Goal: Transaction & Acquisition: Register for event/course

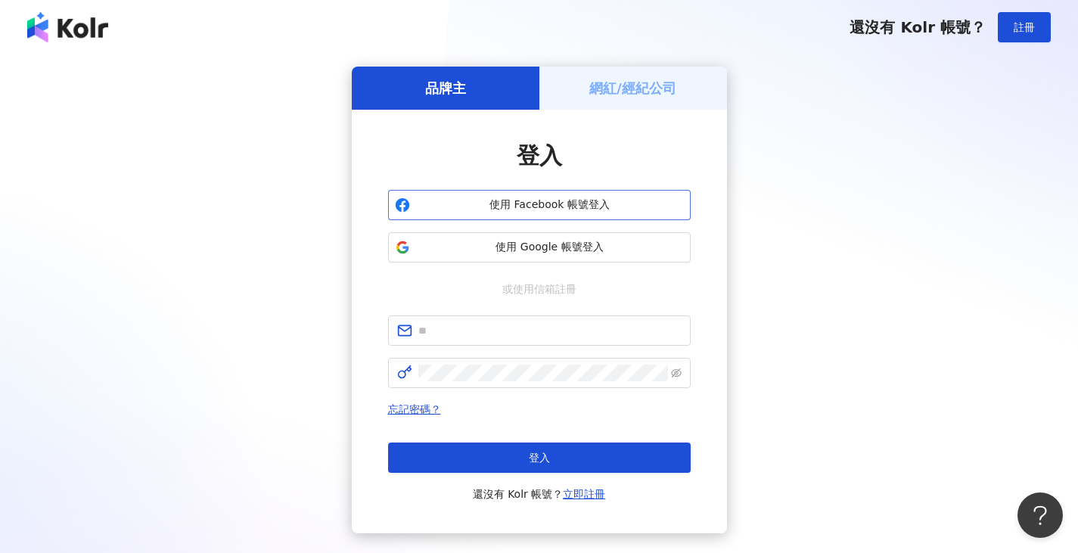
click at [601, 197] on button "使用 Facebook 帳號登入" at bounding box center [539, 205] width 302 height 30
click at [660, 98] on div "網紅/經紀公司" at bounding box center [633, 88] width 188 height 43
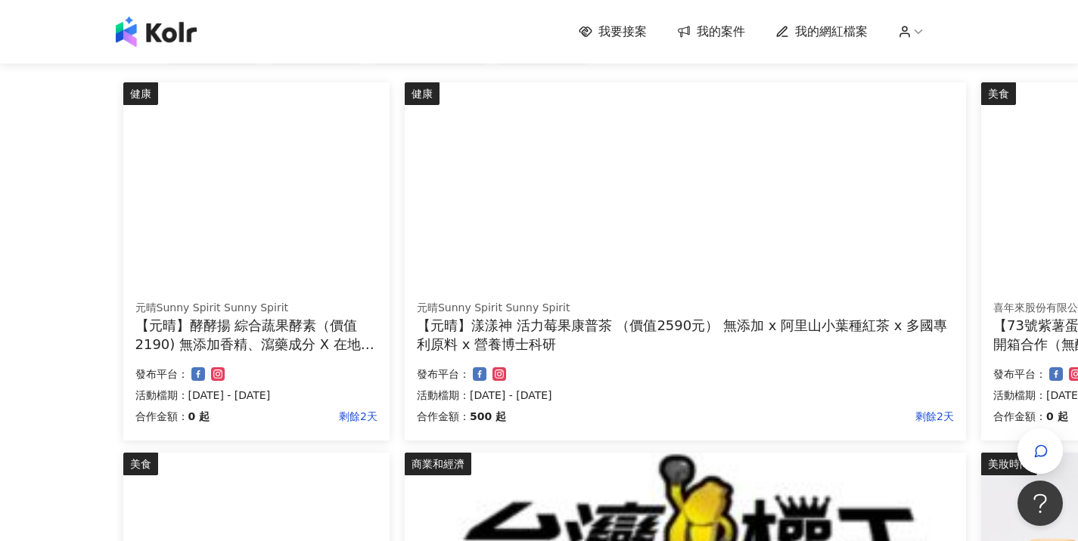
scroll to position [151, 0]
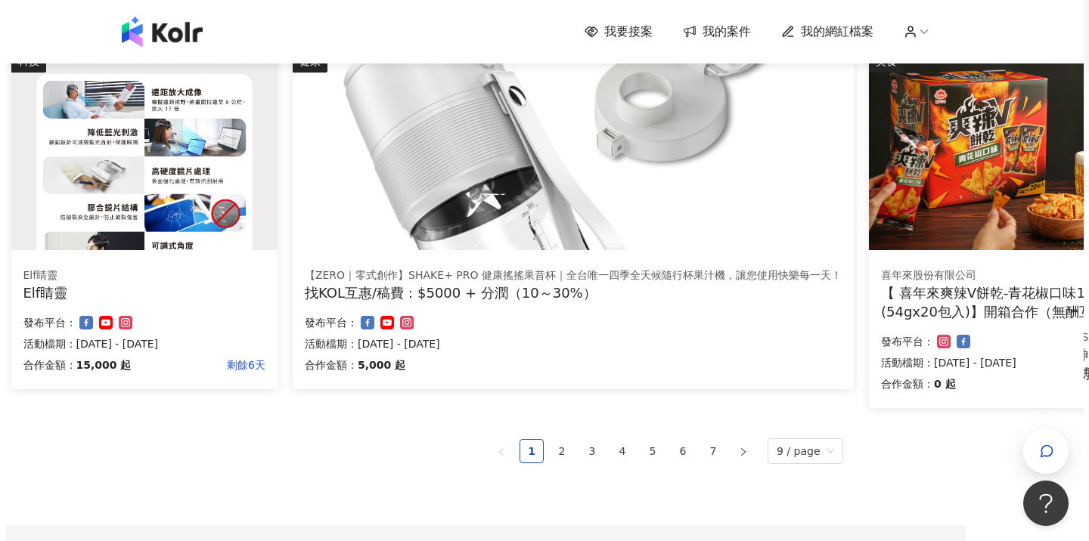
scroll to position [886, 118]
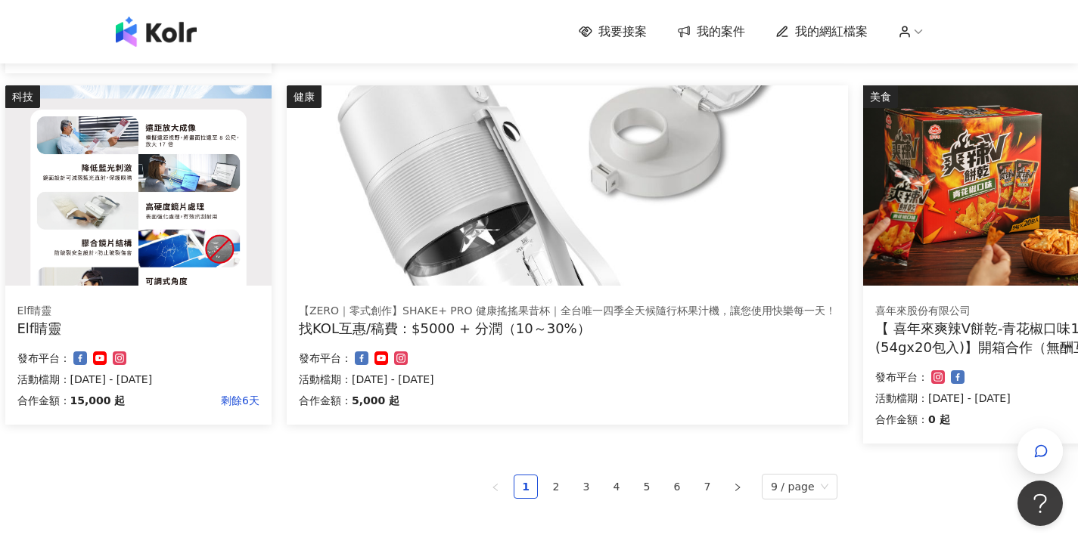
click at [526, 255] on img at bounding box center [567, 185] width 561 height 200
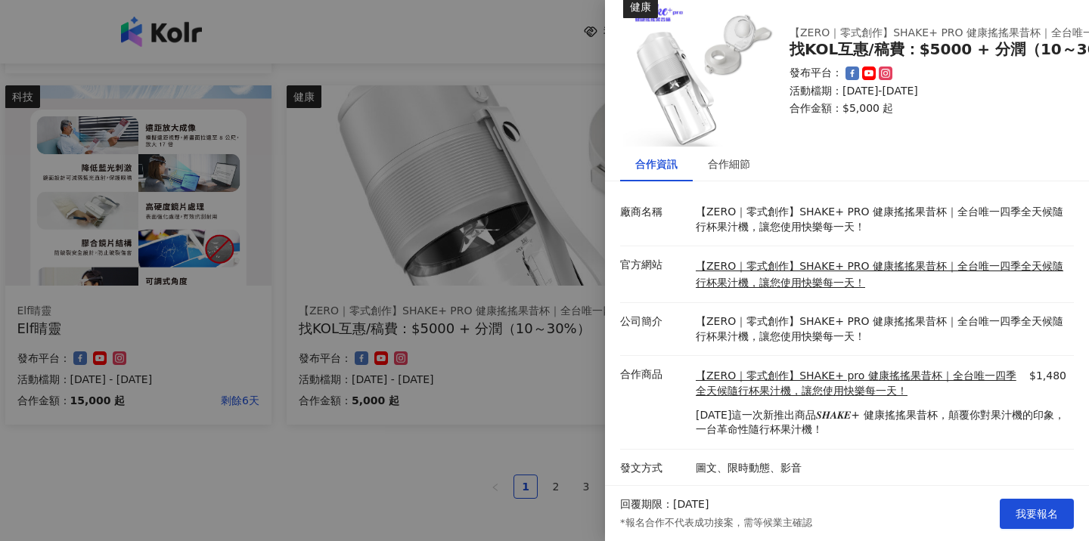
scroll to position [35, 0]
click at [755, 158] on div "合作細節" at bounding box center [729, 163] width 73 height 35
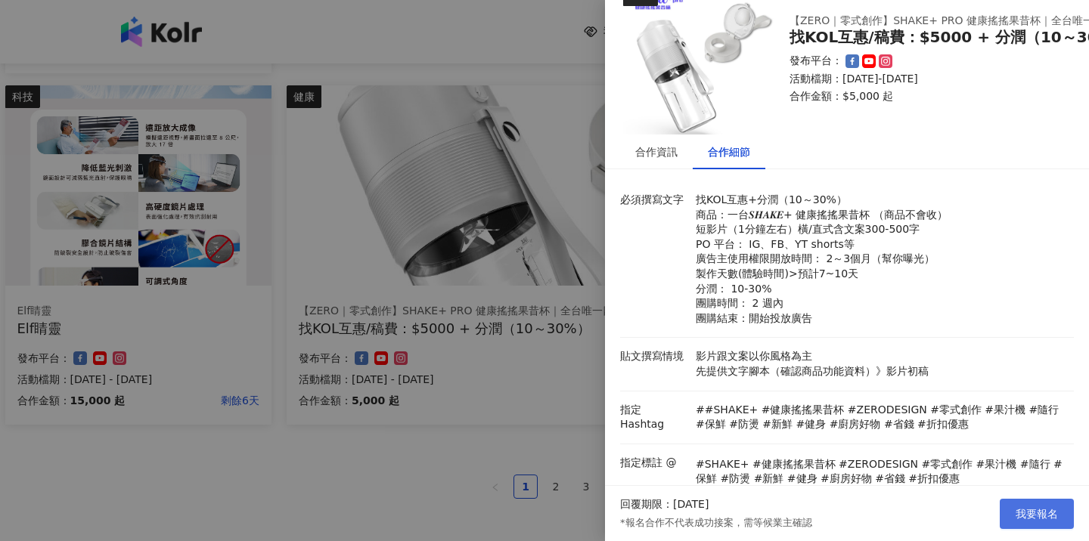
click at [1022, 522] on button "我要報名" at bounding box center [1037, 514] width 74 height 30
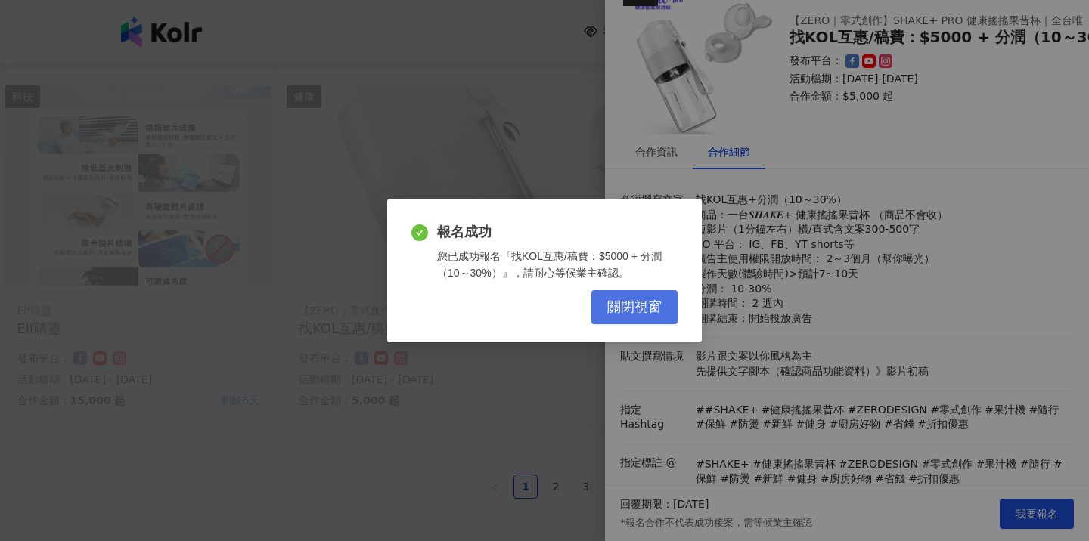
click at [620, 321] on button "關閉視窗" at bounding box center [634, 307] width 86 height 34
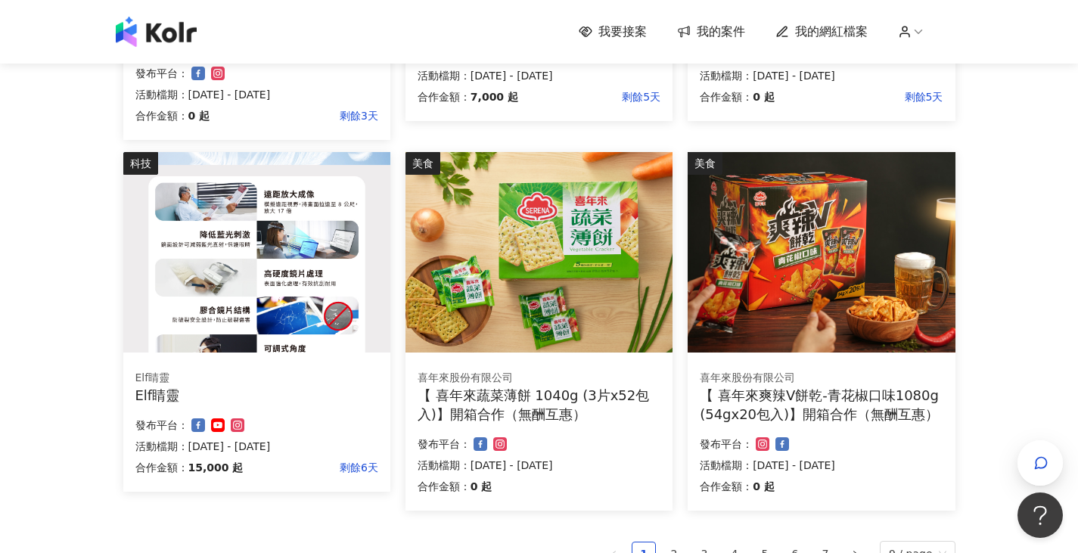
scroll to position [907, 0]
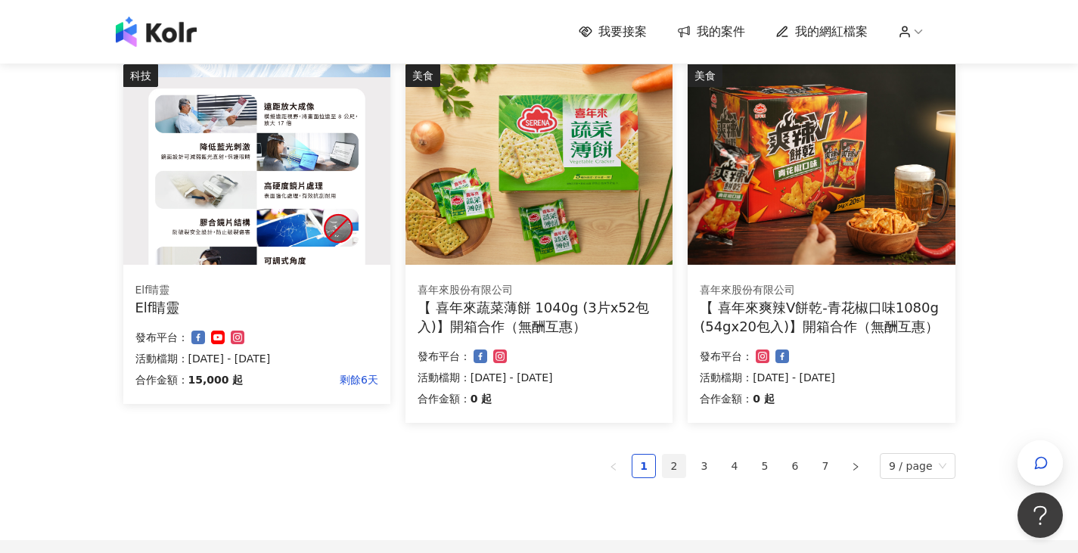
click at [676, 464] on link "2" at bounding box center [673, 466] width 23 height 23
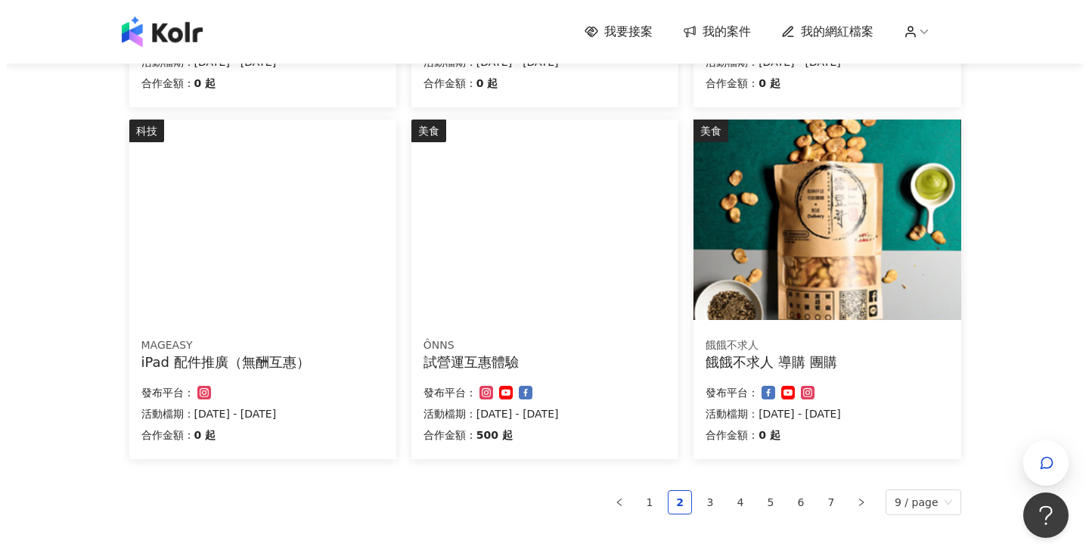
scroll to position [832, 0]
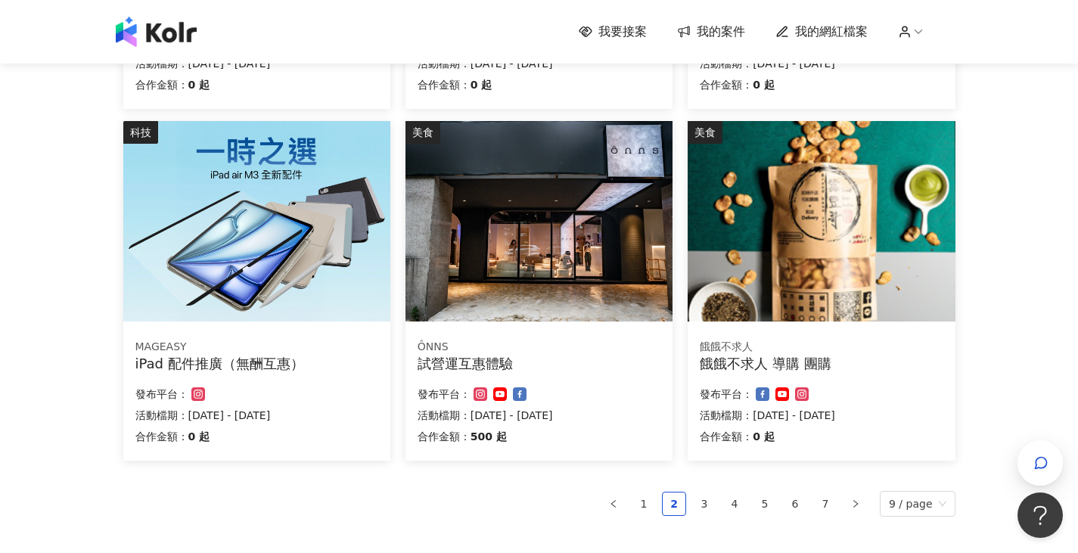
click at [761, 355] on div "餓餓不求人 導購 團購" at bounding box center [821, 363] width 243 height 19
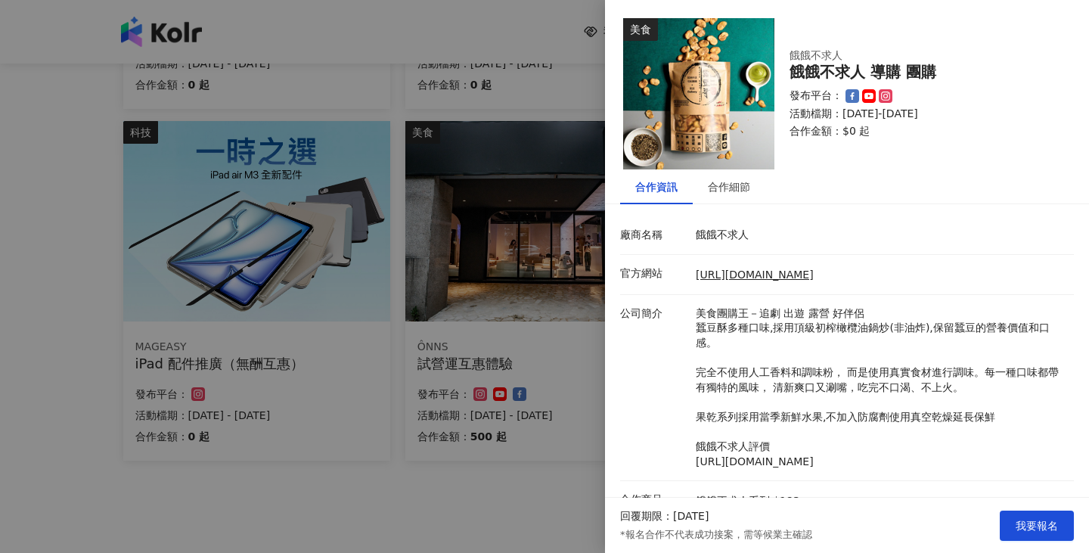
click at [510, 304] on div at bounding box center [544, 276] width 1089 height 553
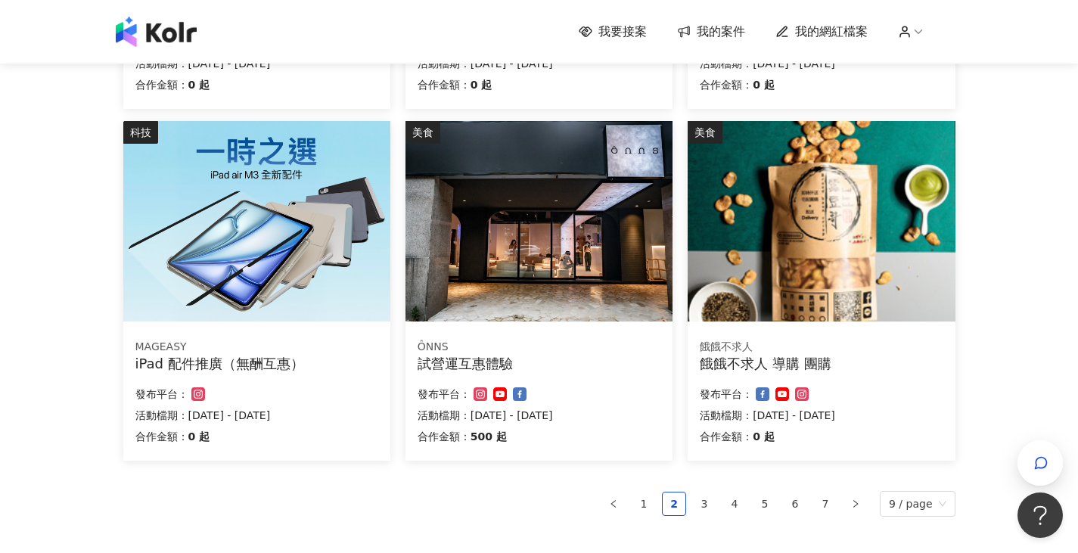
click at [498, 355] on div "試營運互惠體驗" at bounding box center [538, 363] width 243 height 19
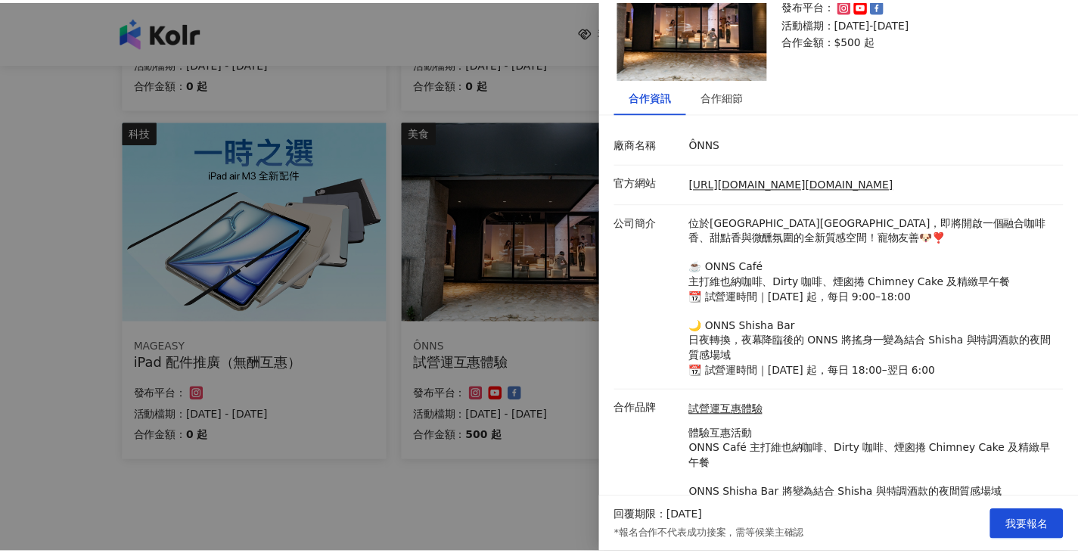
scroll to position [0, 0]
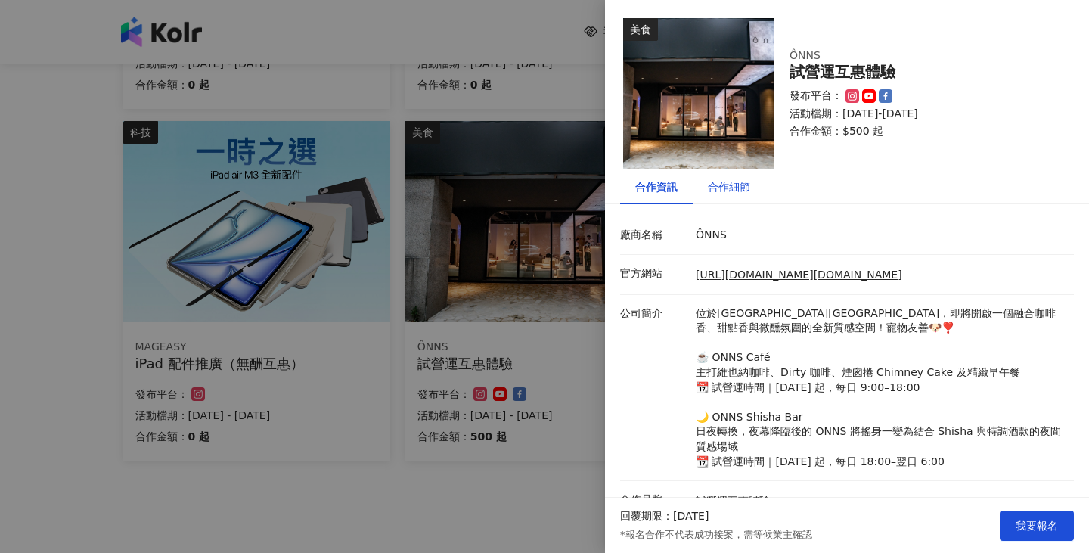
click at [749, 185] on div "合作細節" at bounding box center [729, 186] width 42 height 17
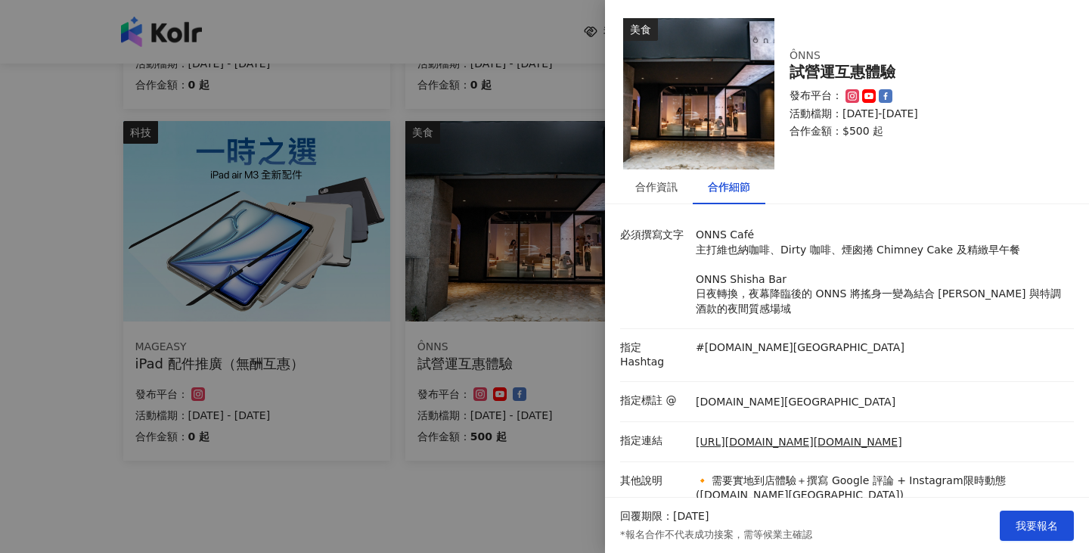
click at [399, 513] on div at bounding box center [544, 276] width 1089 height 553
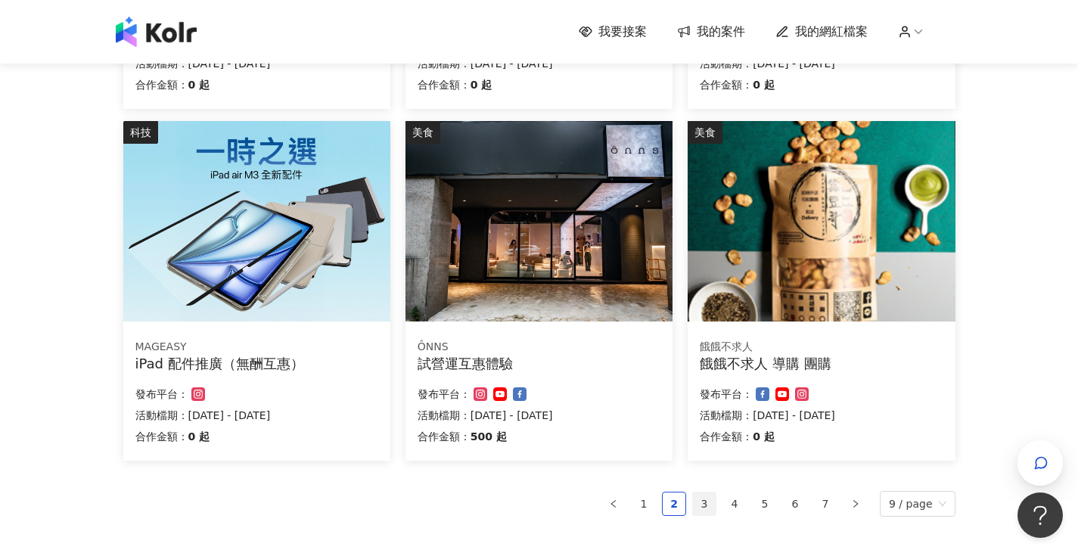
click at [706, 508] on link "3" at bounding box center [704, 503] width 23 height 23
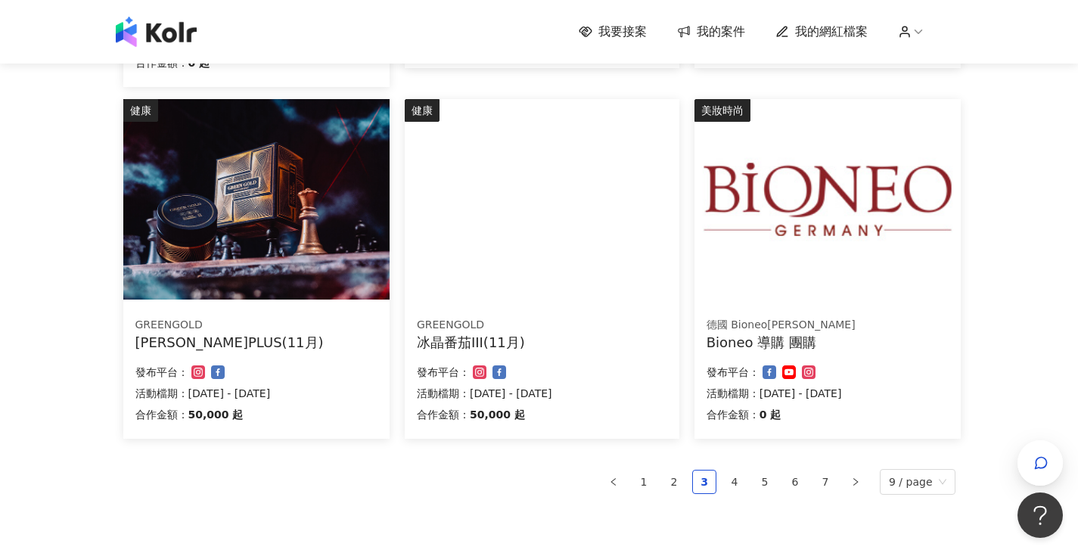
scroll to position [907, 0]
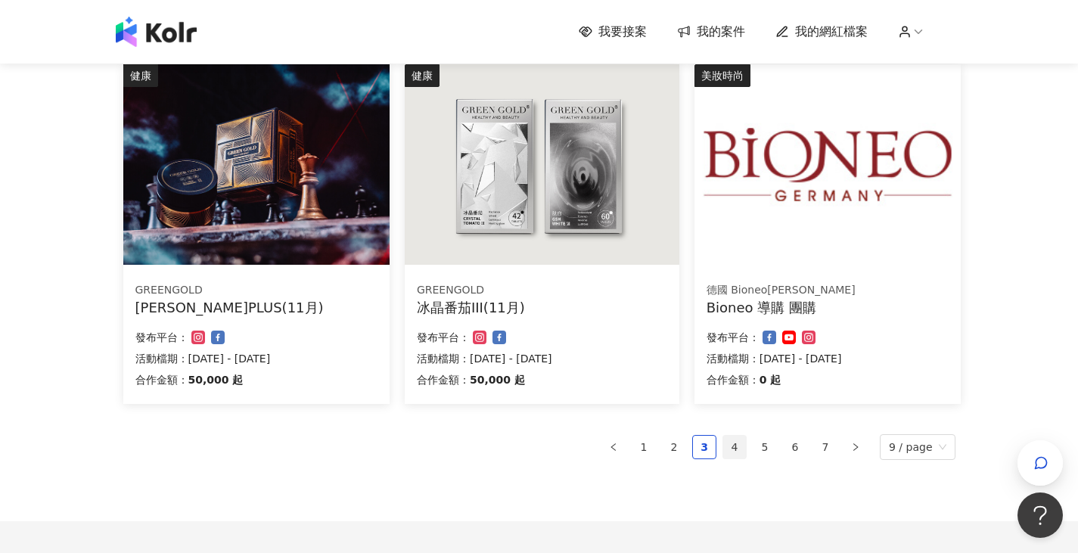
click at [743, 448] on link "4" at bounding box center [734, 447] width 23 height 23
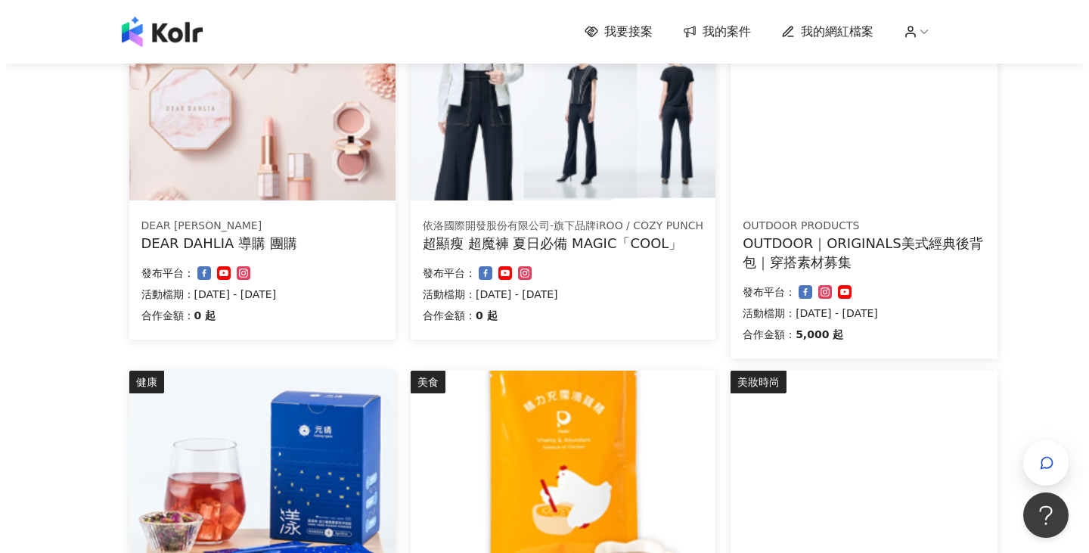
scroll to position [151, 0]
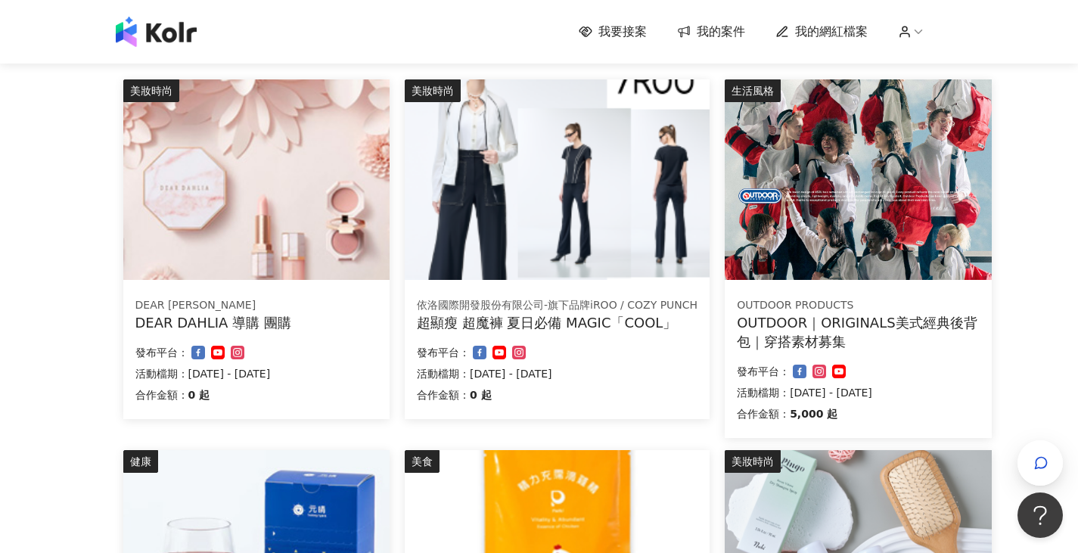
click at [543, 312] on div "依洛國際開發股份有限公司-旗下品牌iROO / COZY PUNCH" at bounding box center [557, 305] width 281 height 15
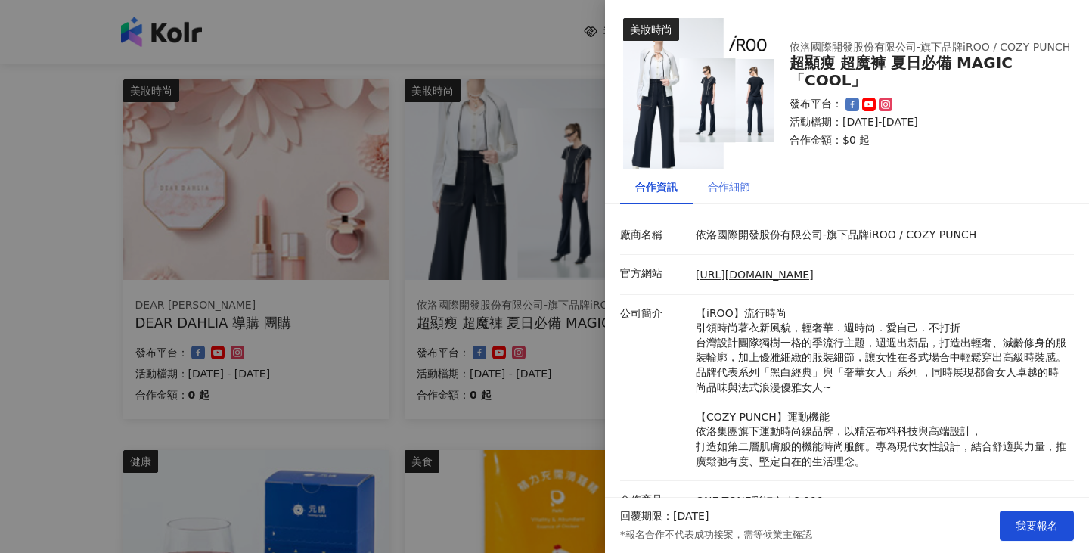
click at [736, 195] on div "合作細節" at bounding box center [729, 186] width 73 height 35
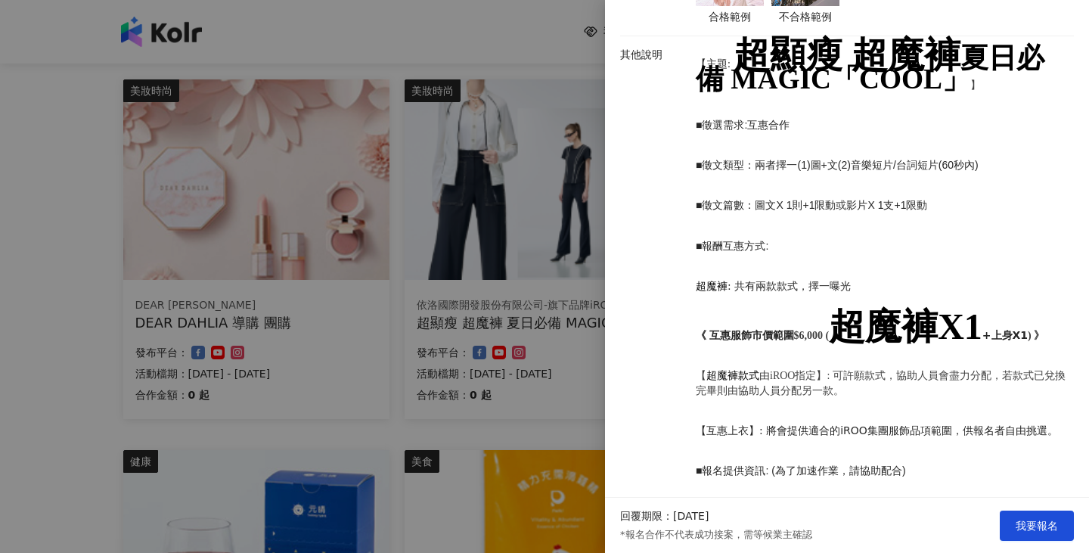
scroll to position [529, 0]
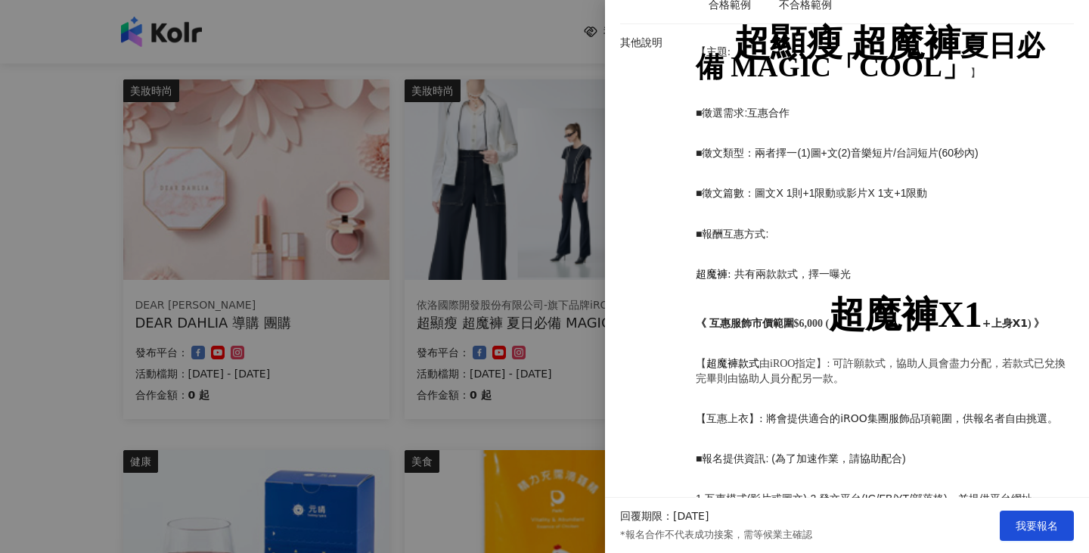
click at [551, 230] on div at bounding box center [544, 276] width 1089 height 553
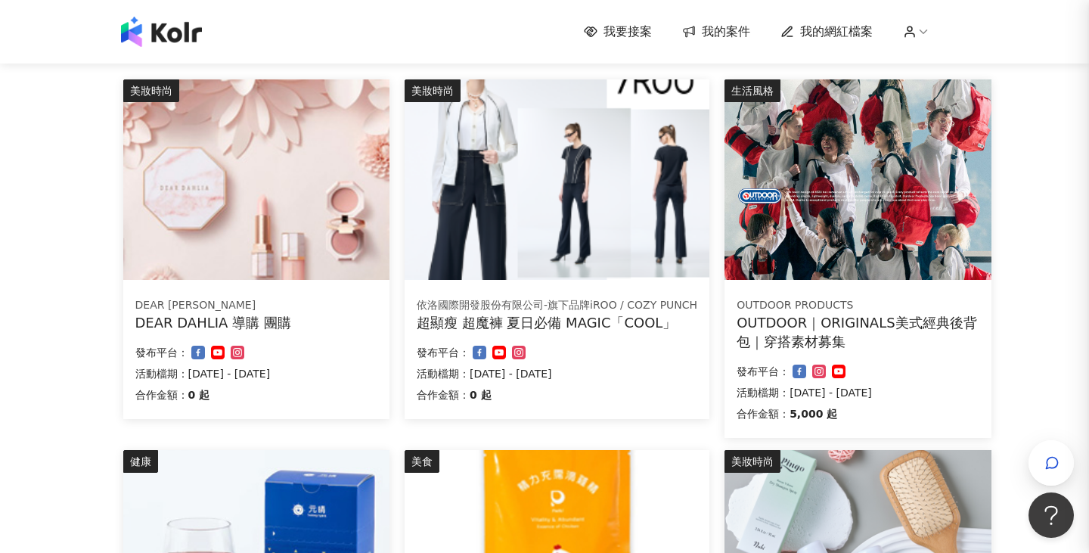
scroll to position [0, 0]
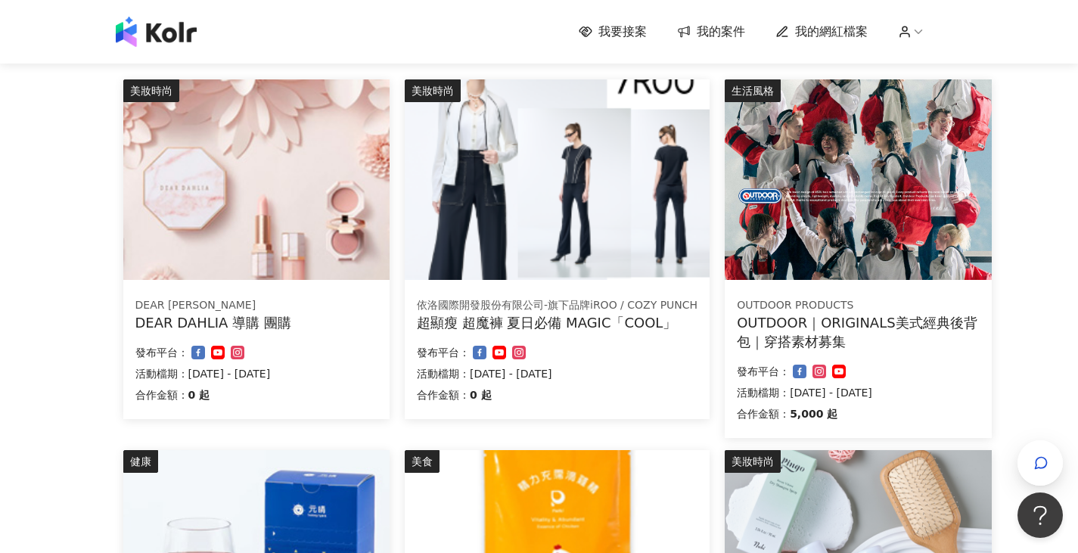
click at [551, 230] on img at bounding box center [557, 179] width 305 height 200
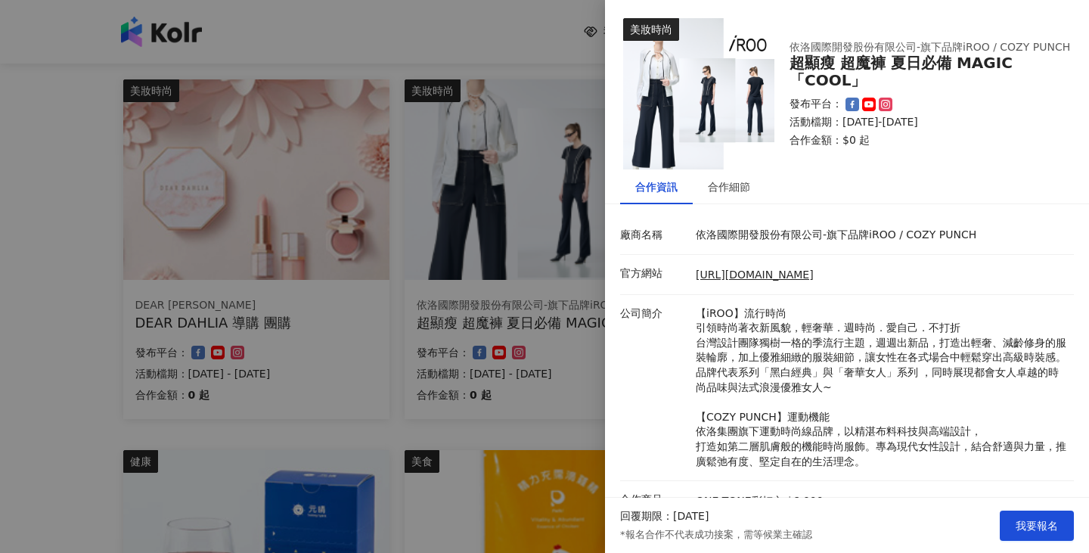
click at [569, 230] on div at bounding box center [544, 276] width 1089 height 553
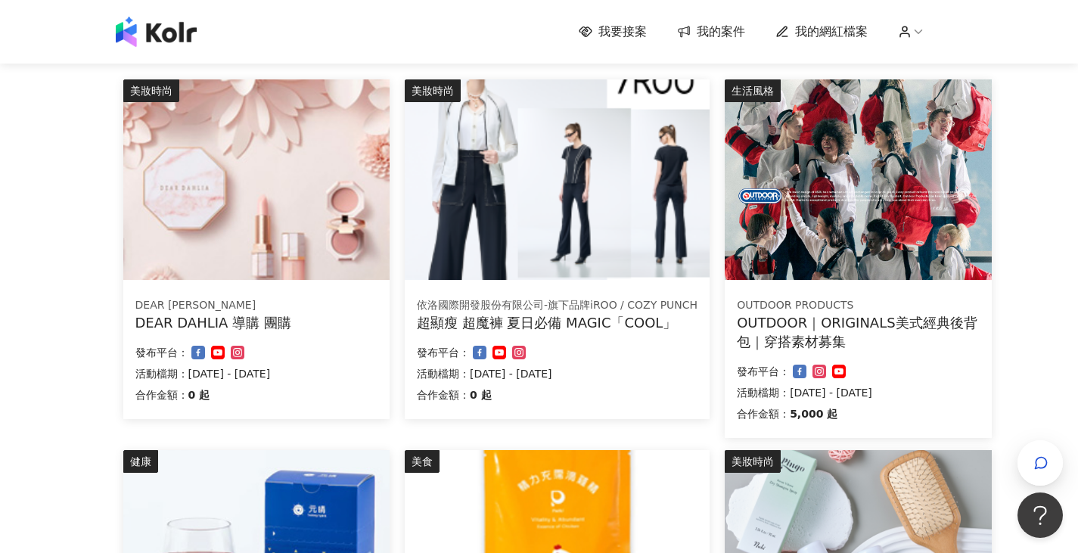
click at [656, 254] on img at bounding box center [557, 179] width 305 height 200
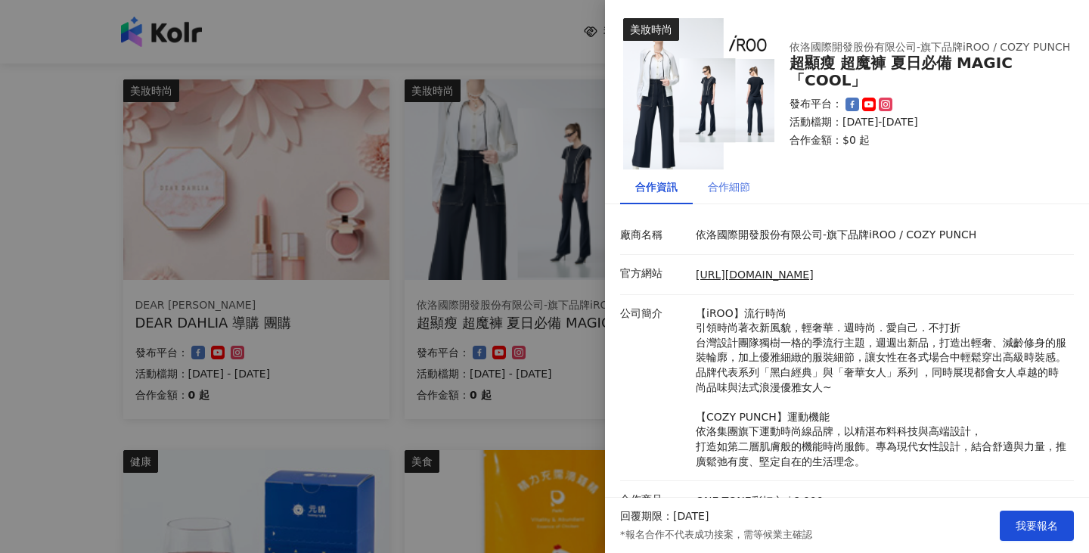
click at [737, 196] on div "合作細節" at bounding box center [729, 186] width 73 height 35
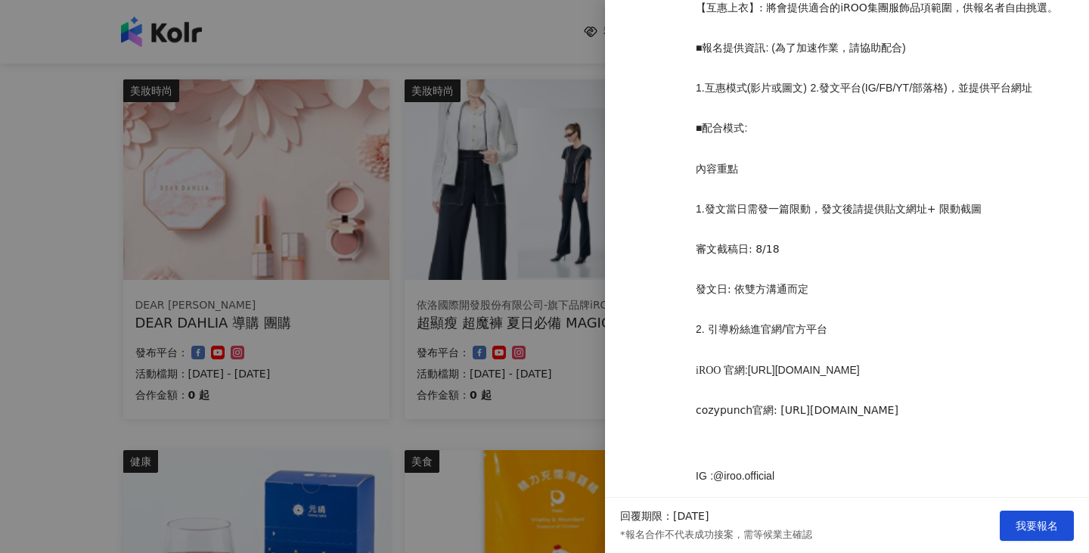
scroll to position [939, 0]
click at [39, 237] on div at bounding box center [544, 276] width 1089 height 553
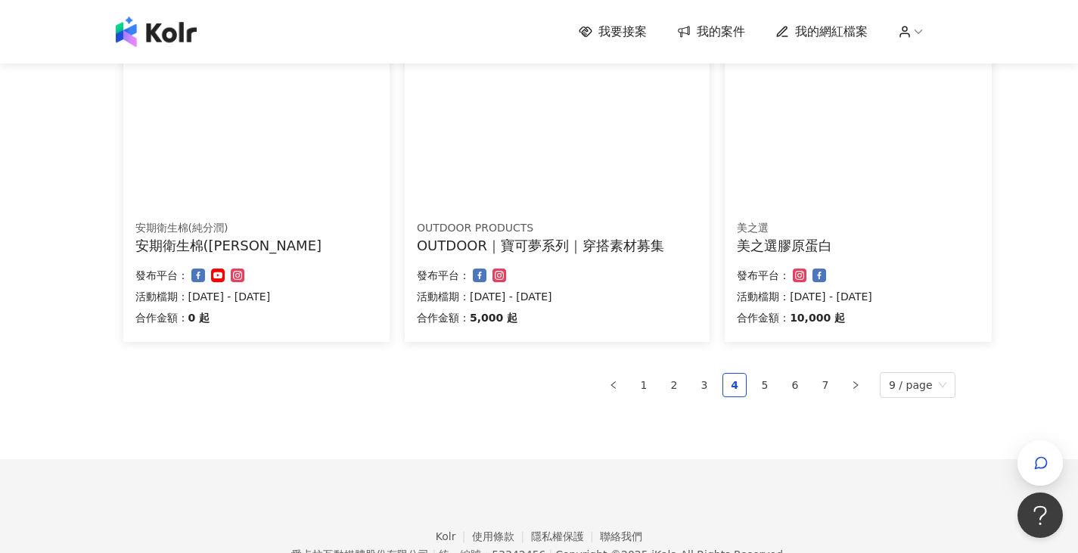
scroll to position [1044, 0]
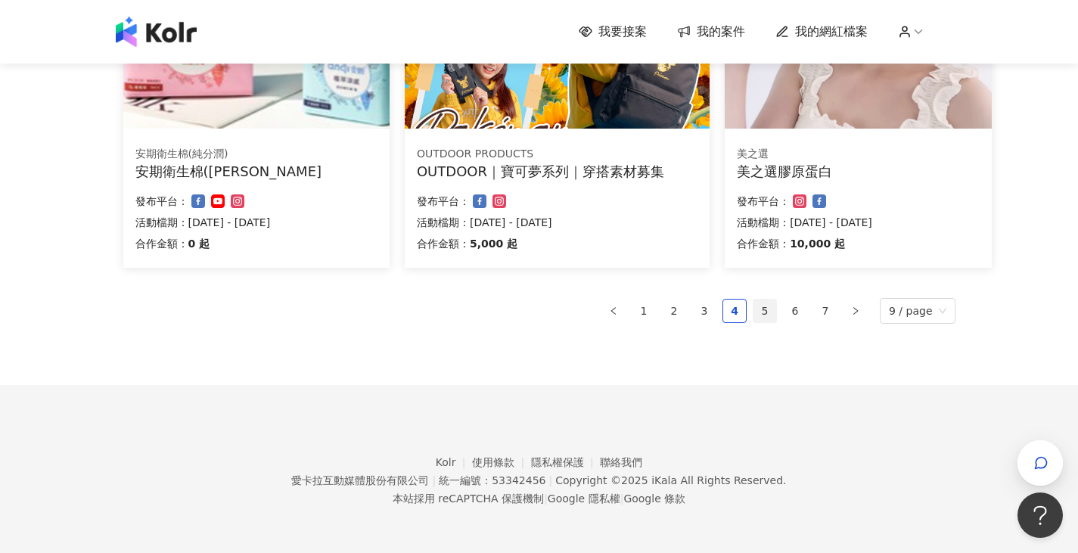
click at [767, 310] on link "5" at bounding box center [764, 310] width 23 height 23
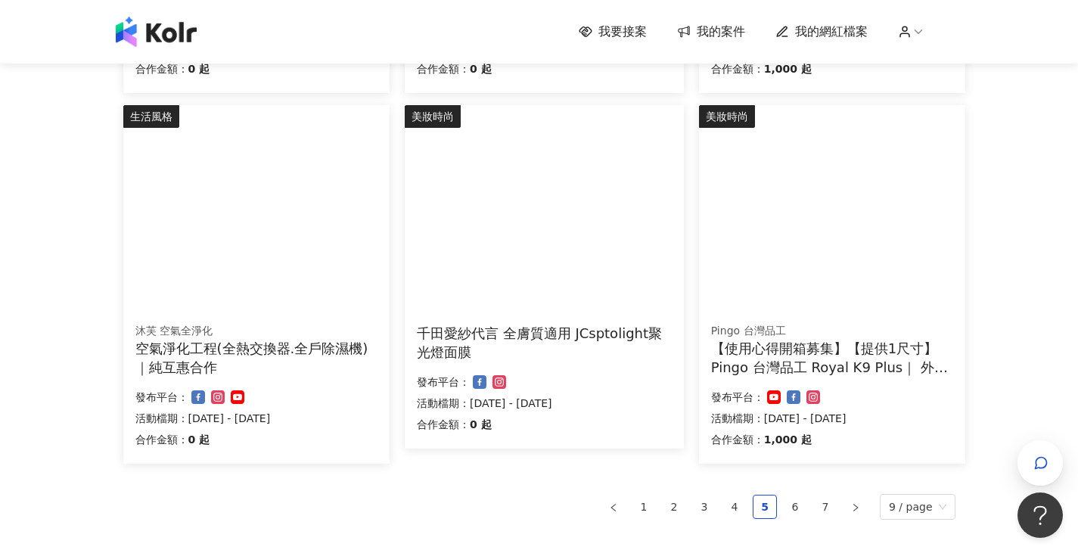
scroll to position [1063, 0]
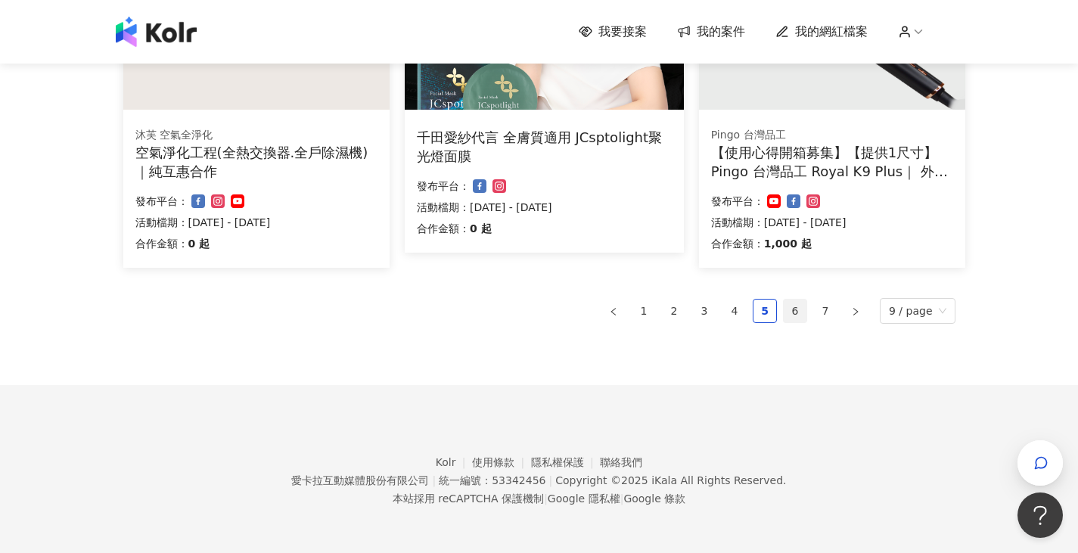
click at [803, 316] on link "6" at bounding box center [794, 310] width 23 height 23
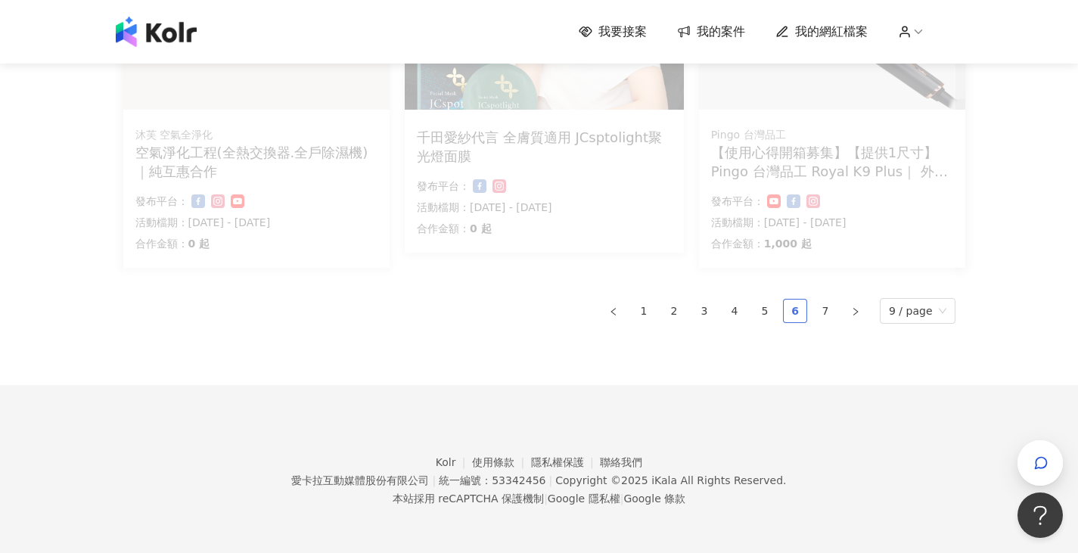
click at [803, 316] on link "6" at bounding box center [794, 310] width 23 height 23
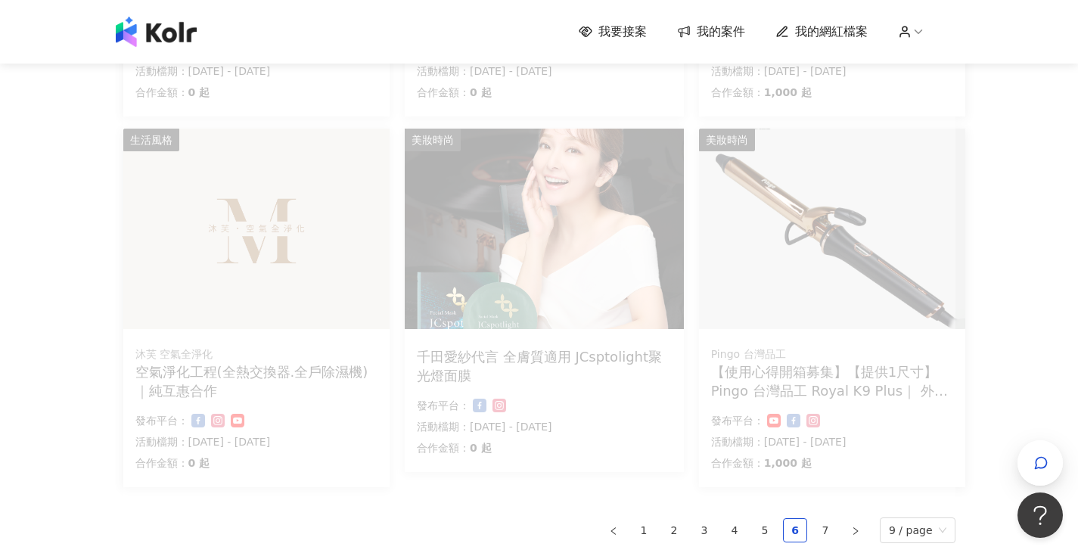
scroll to position [987, 0]
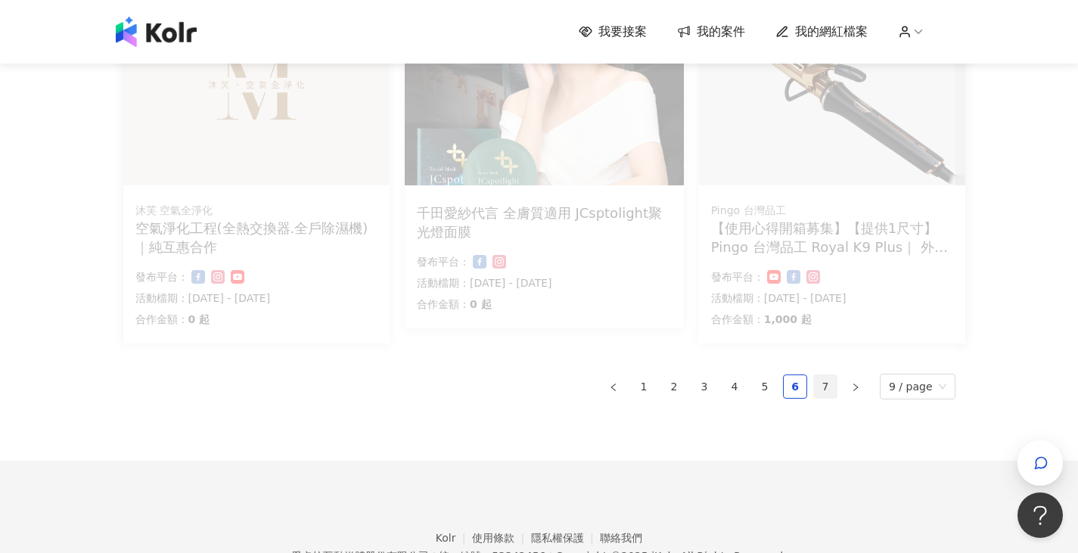
click at [835, 391] on link "7" at bounding box center [825, 386] width 23 height 23
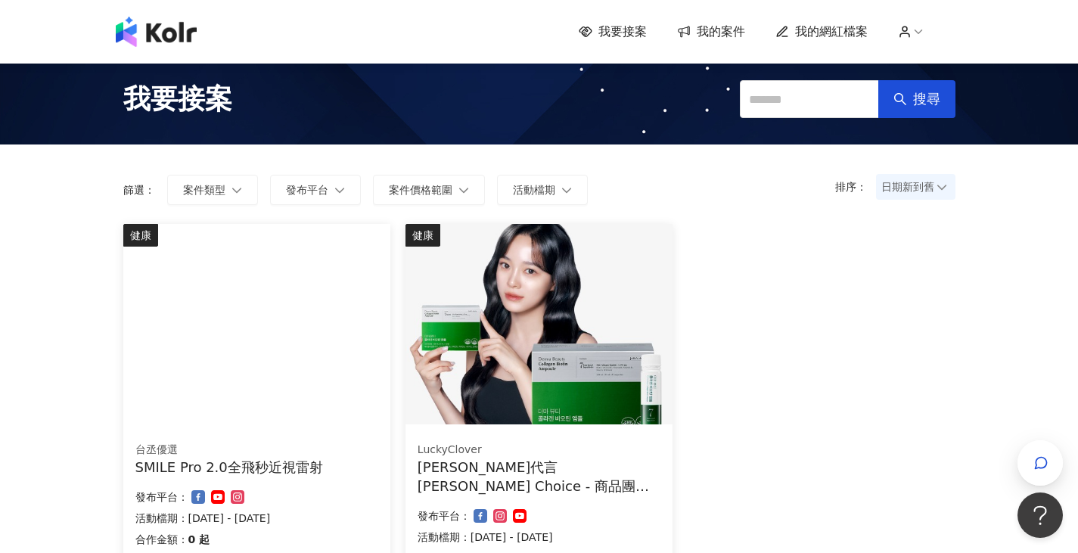
scroll to position [0, 0]
